Goal: Information Seeking & Learning: Learn about a topic

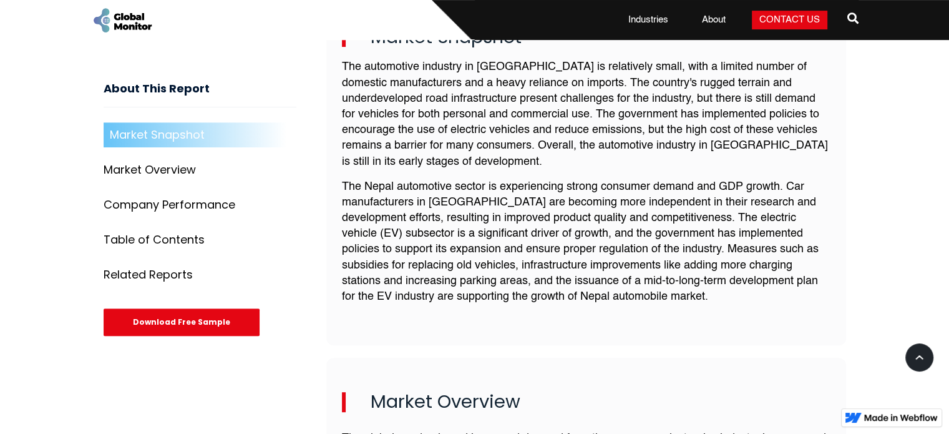
scroll to position [495, 0]
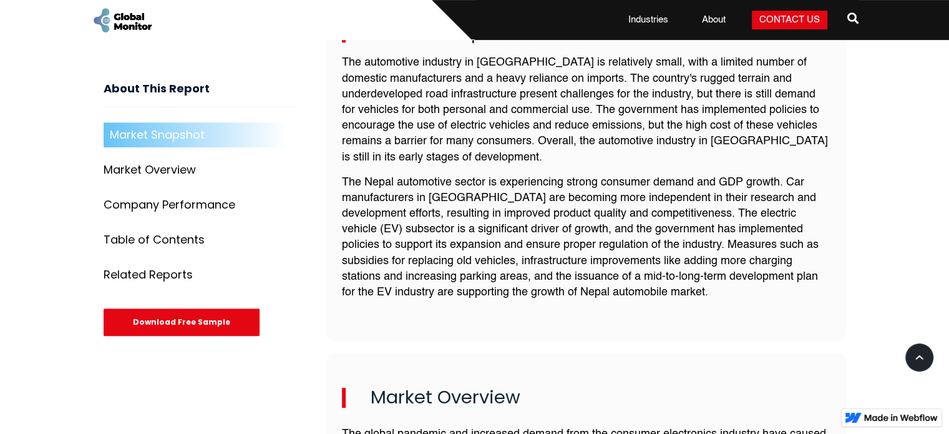
drag, startPoint x: 953, startPoint y: 49, endPoint x: 958, endPoint y: 104, distance: 55.7
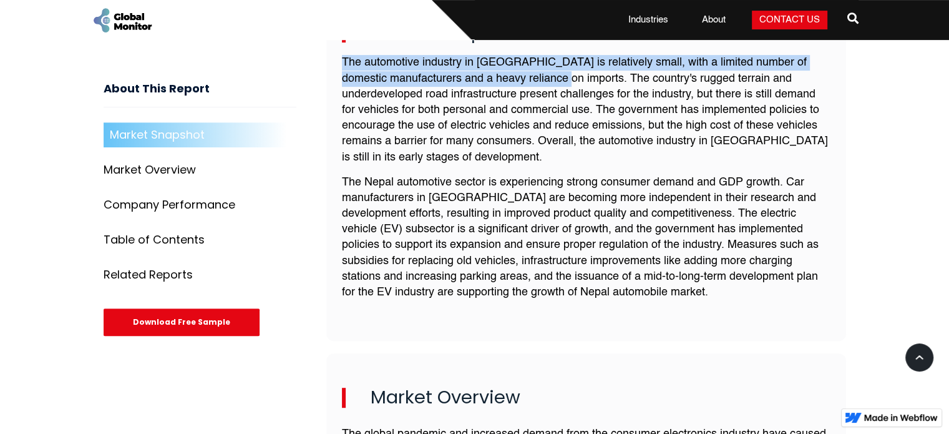
drag, startPoint x: 344, startPoint y: 64, endPoint x: 580, endPoint y: 77, distance: 236.8
click at [580, 77] on p "The automotive industry in [GEOGRAPHIC_DATA] is relatively small, with a limite…" at bounding box center [586, 110] width 488 height 110
copy p "The automotive industry in [GEOGRAPHIC_DATA] is relatively small, with a limite…"
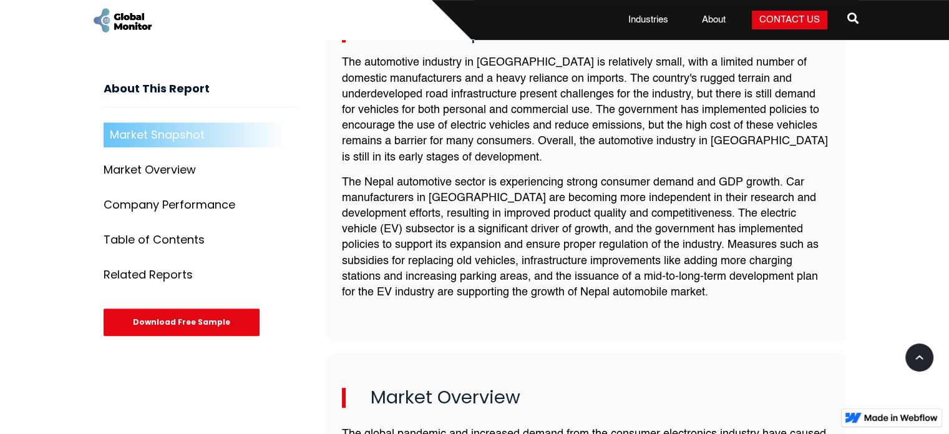
click at [345, 180] on p "The Nepal automotive sector is experiencing strong consumer demand and GDP grow…" at bounding box center [586, 238] width 488 height 126
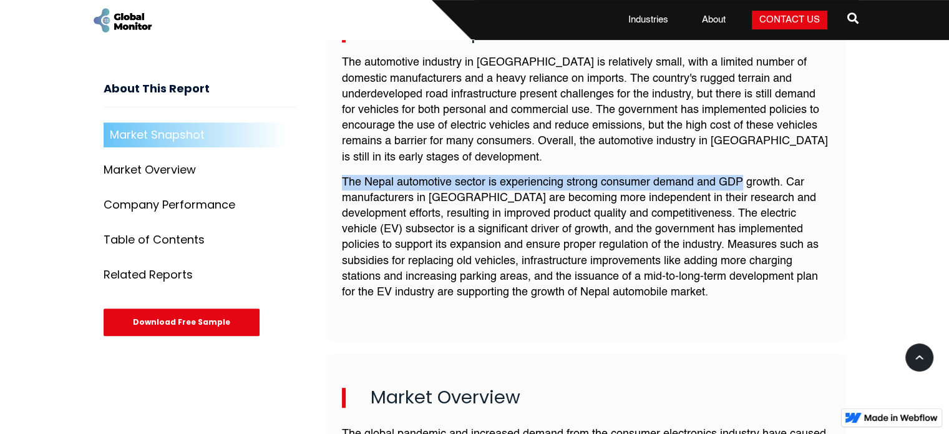
drag, startPoint x: 343, startPoint y: 180, endPoint x: 739, endPoint y: 173, distance: 396.2
click at [739, 175] on p "The Nepal automotive sector is experiencing strong consumer demand and GDP grow…" at bounding box center [586, 238] width 488 height 126
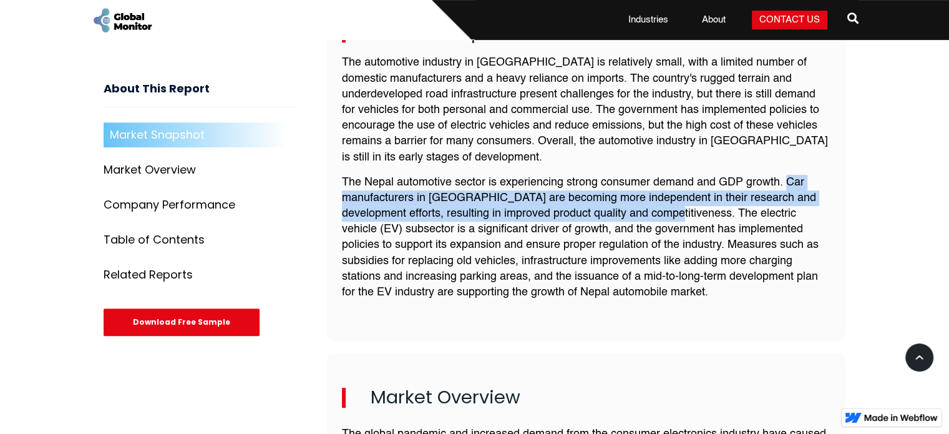
drag, startPoint x: 787, startPoint y: 178, endPoint x: 670, endPoint y: 215, distance: 123.1
click at [670, 215] on p "The Nepal automotive sector is experiencing strong consumer demand and GDP grow…" at bounding box center [586, 238] width 488 height 126
click at [672, 211] on p "The Nepal automotive sector is experiencing strong consumer demand and GDP grow…" at bounding box center [586, 238] width 488 height 126
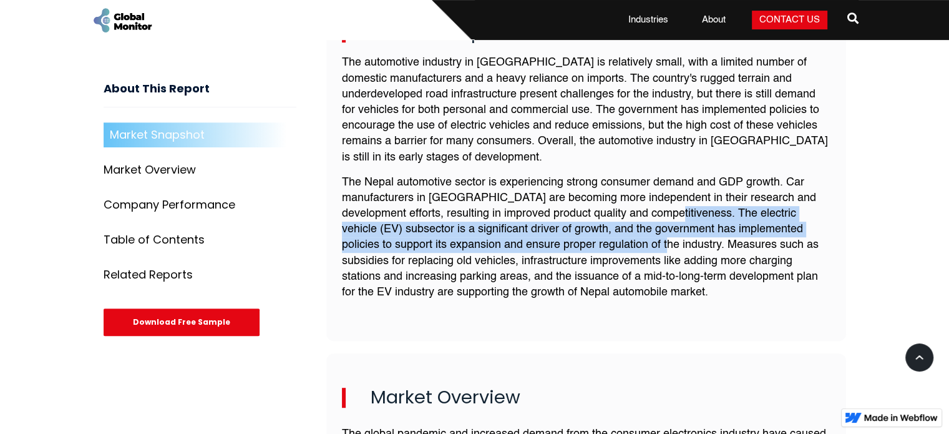
drag, startPoint x: 672, startPoint y: 211, endPoint x: 670, endPoint y: 247, distance: 35.6
click at [670, 247] on p "The Nepal automotive sector is experiencing strong consumer demand and GDP grow…" at bounding box center [586, 238] width 488 height 126
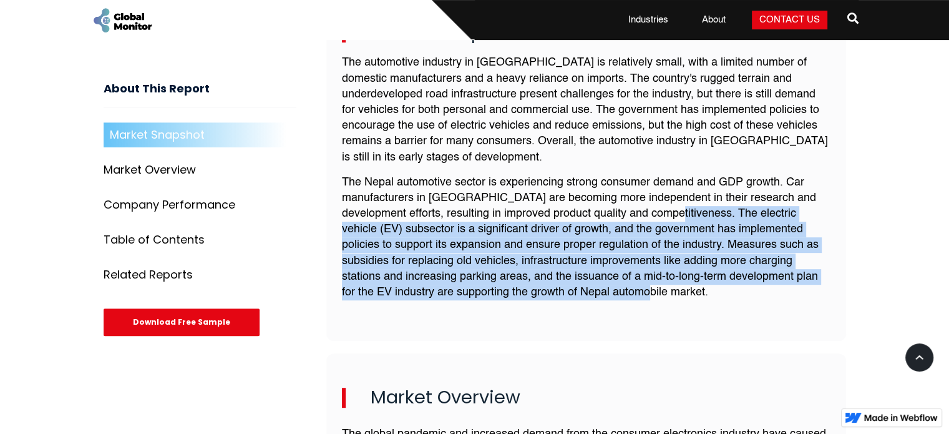
copy p "The electric vehicle (EV) subsector is a significant driver of growth, and the …"
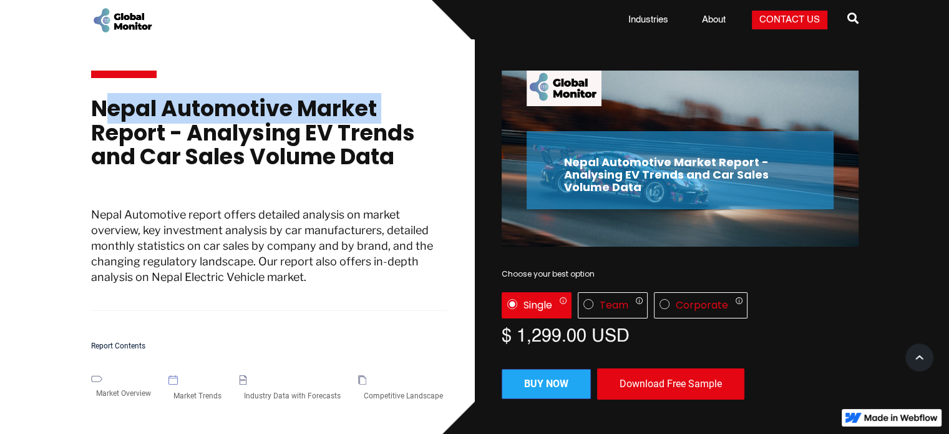
drag, startPoint x: 94, startPoint y: 107, endPoint x: 380, endPoint y: 95, distance: 286.0
click at [380, 95] on div "Nepal Automotive Market Report - Analysing EV Trends and Car Sales Volume Data …" at bounding box center [269, 206] width 357 height 257
copy h1 "Nepal Automotive Market"
